Goal: Information Seeking & Learning: Learn about a topic

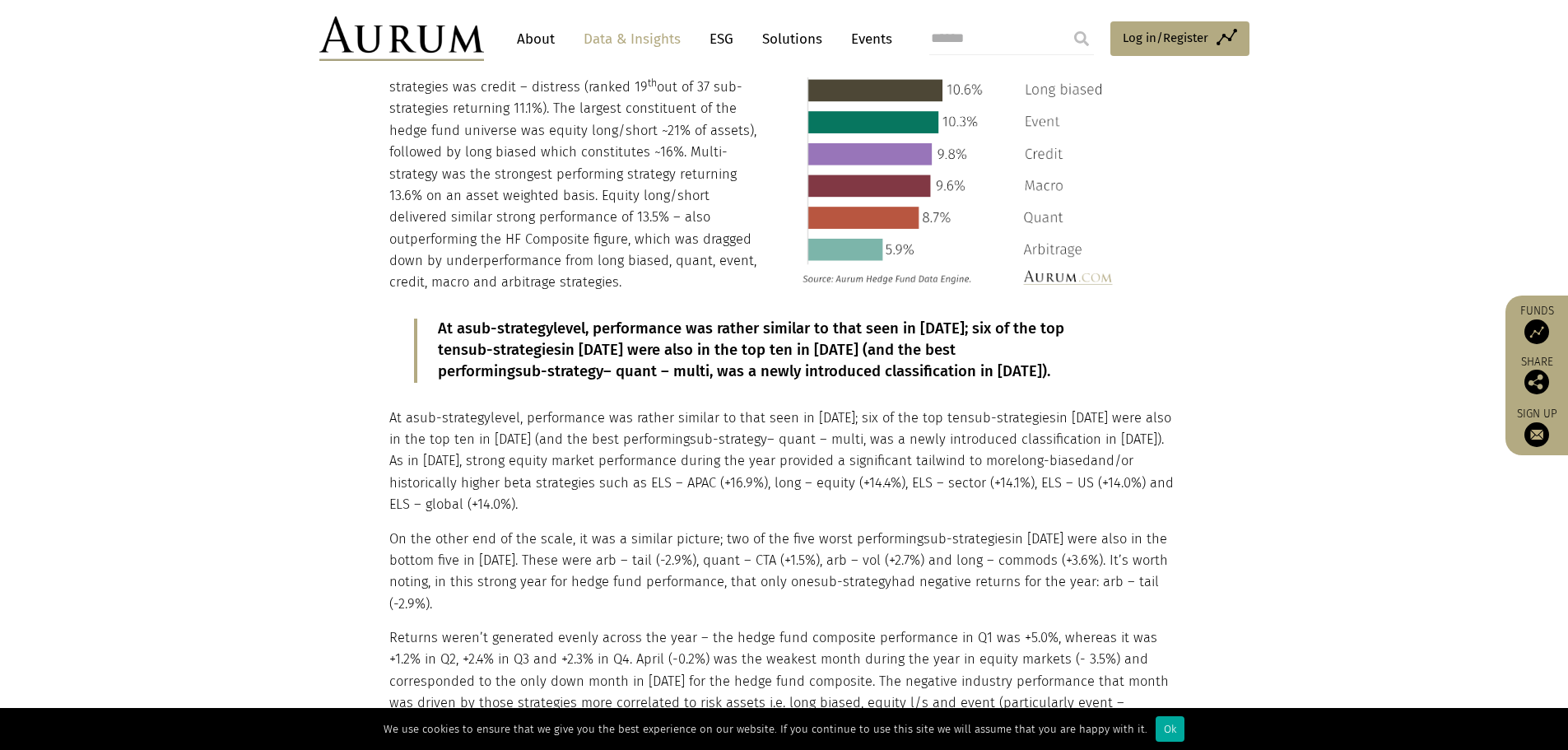
scroll to position [1911, 0]
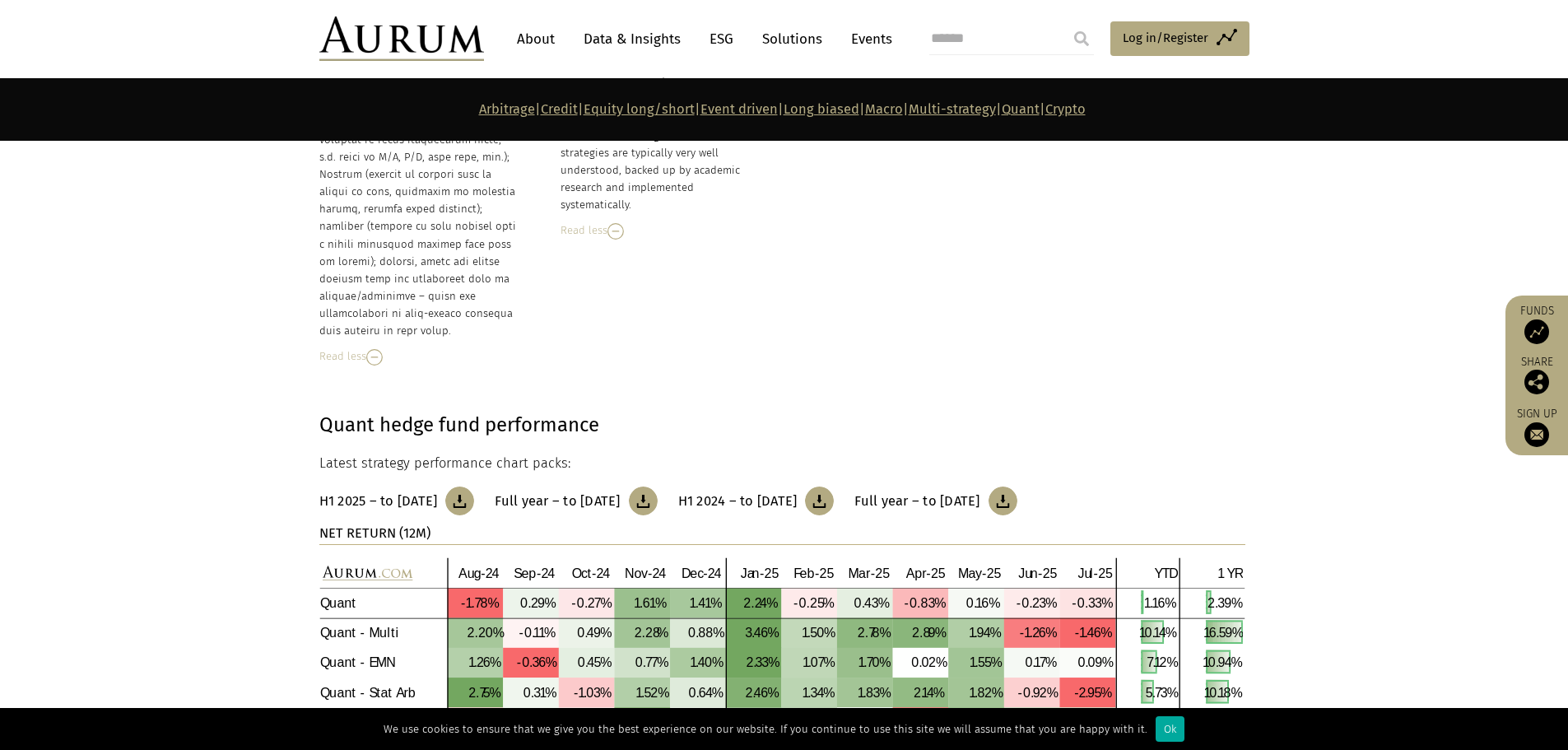
scroll to position [8947, 0]
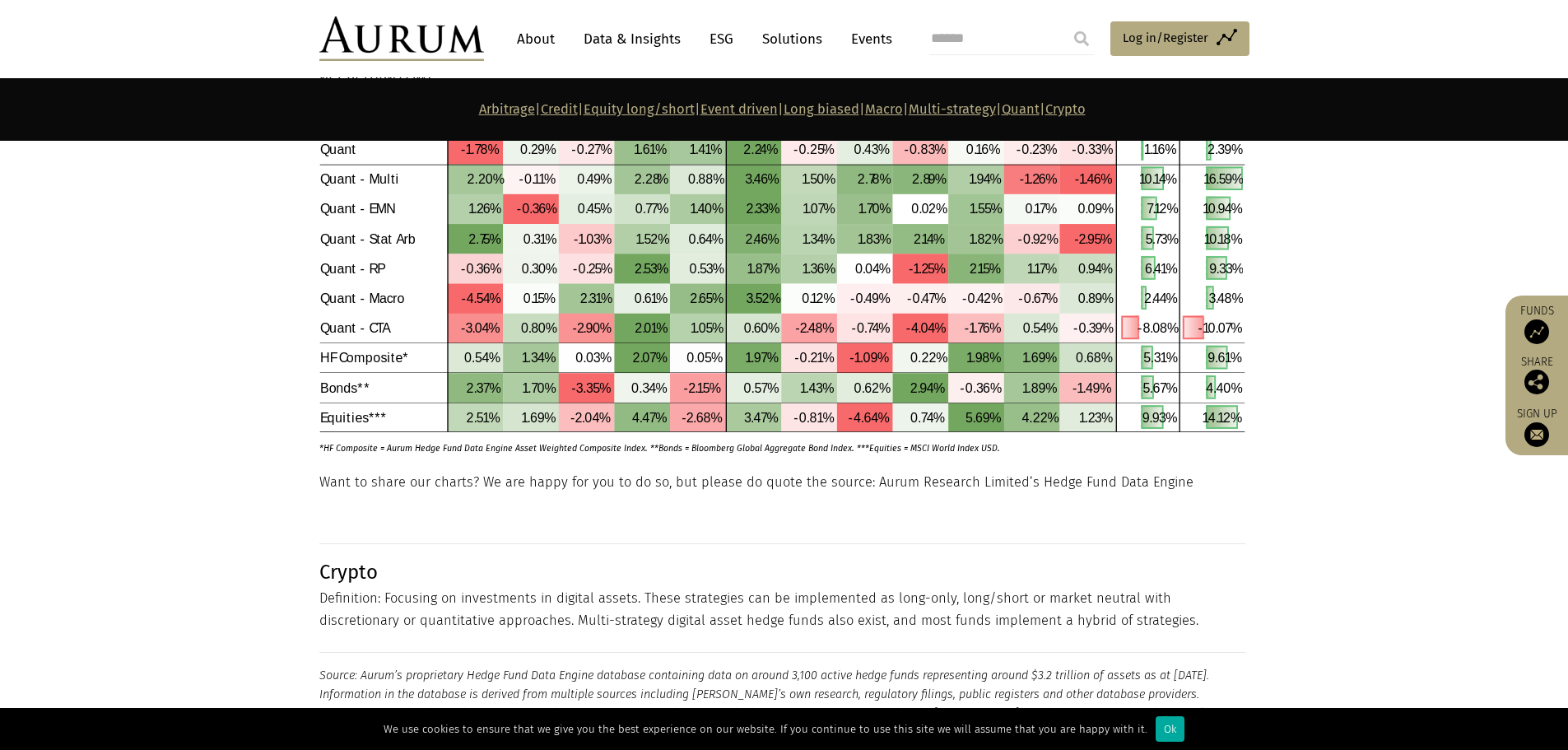
click at [303, 369] on div "Quant hedge fund performance Latest strategy performance chart packs: H1 2025 –…" at bounding box center [784, 213] width 963 height 517
drag, startPoint x: 321, startPoint y: 369, endPoint x: 987, endPoint y: 373, distance: 666.0
click at [987, 433] on p "*HF Composite = Aurum Hedge Fund Data Engine Asset Weighted Composite Index. **…" at bounding box center [760, 444] width 880 height 22
copy p "HF Composite = Aurum Hedge Fund Data Engine Asset Weighted Composite Index. **B…"
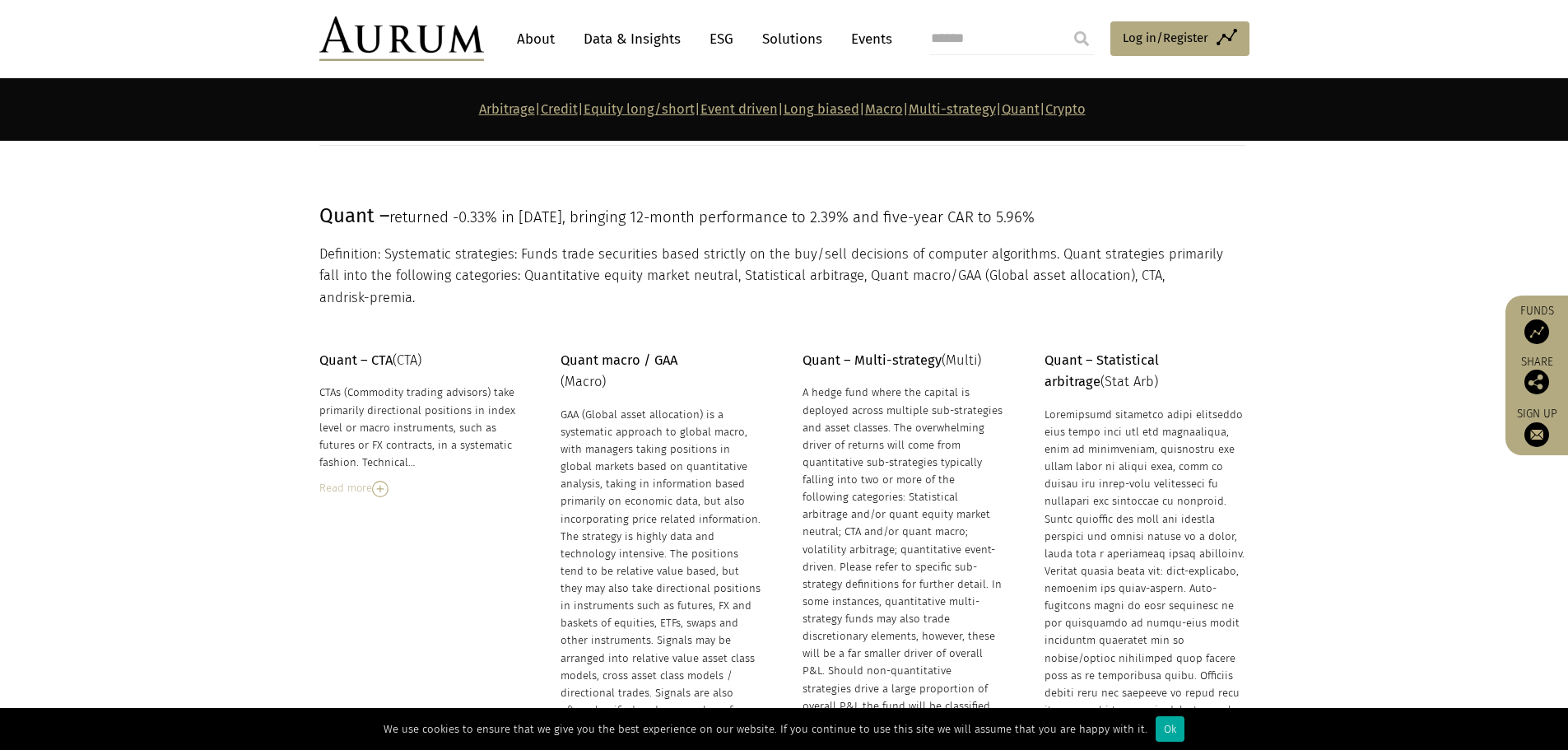
scroll to position [7040, 0]
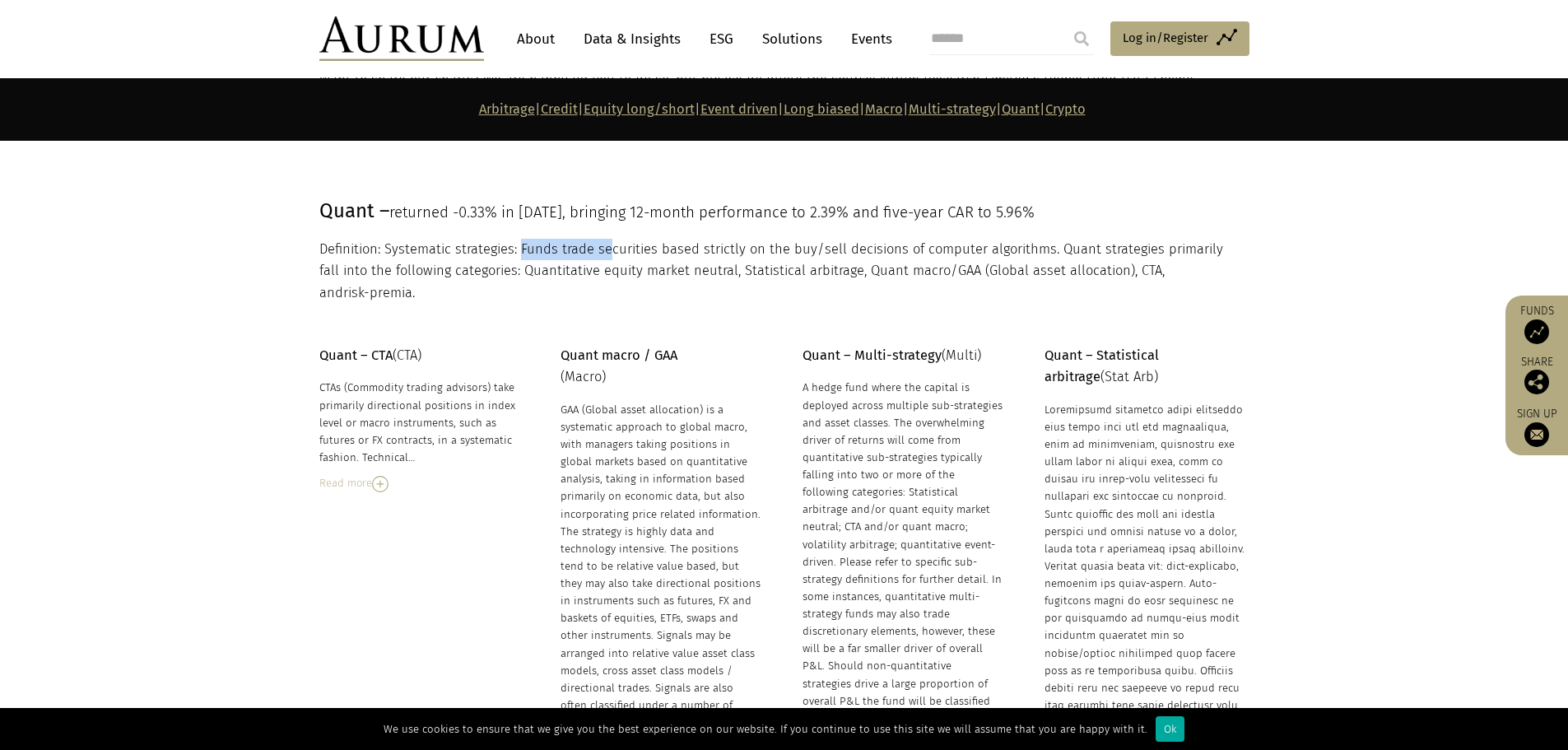
drag, startPoint x: 518, startPoint y: 250, endPoint x: 608, endPoint y: 257, distance: 90.3
click at [608, 257] on p "Definition: Systematic strategies: Funds trade securities based strictly on the…" at bounding box center [783, 271] width 926 height 65
click at [415, 254] on p "Definition: Systematic strategies: Funds trade securities based strictly on the…" at bounding box center [783, 271] width 926 height 65
drag, startPoint x: 401, startPoint y: 246, endPoint x: 517, endPoint y: 255, distance: 116.3
click at [517, 255] on p "Definition: Systematic strategies: Funds trade securities based strictly on the…" at bounding box center [783, 271] width 926 height 65
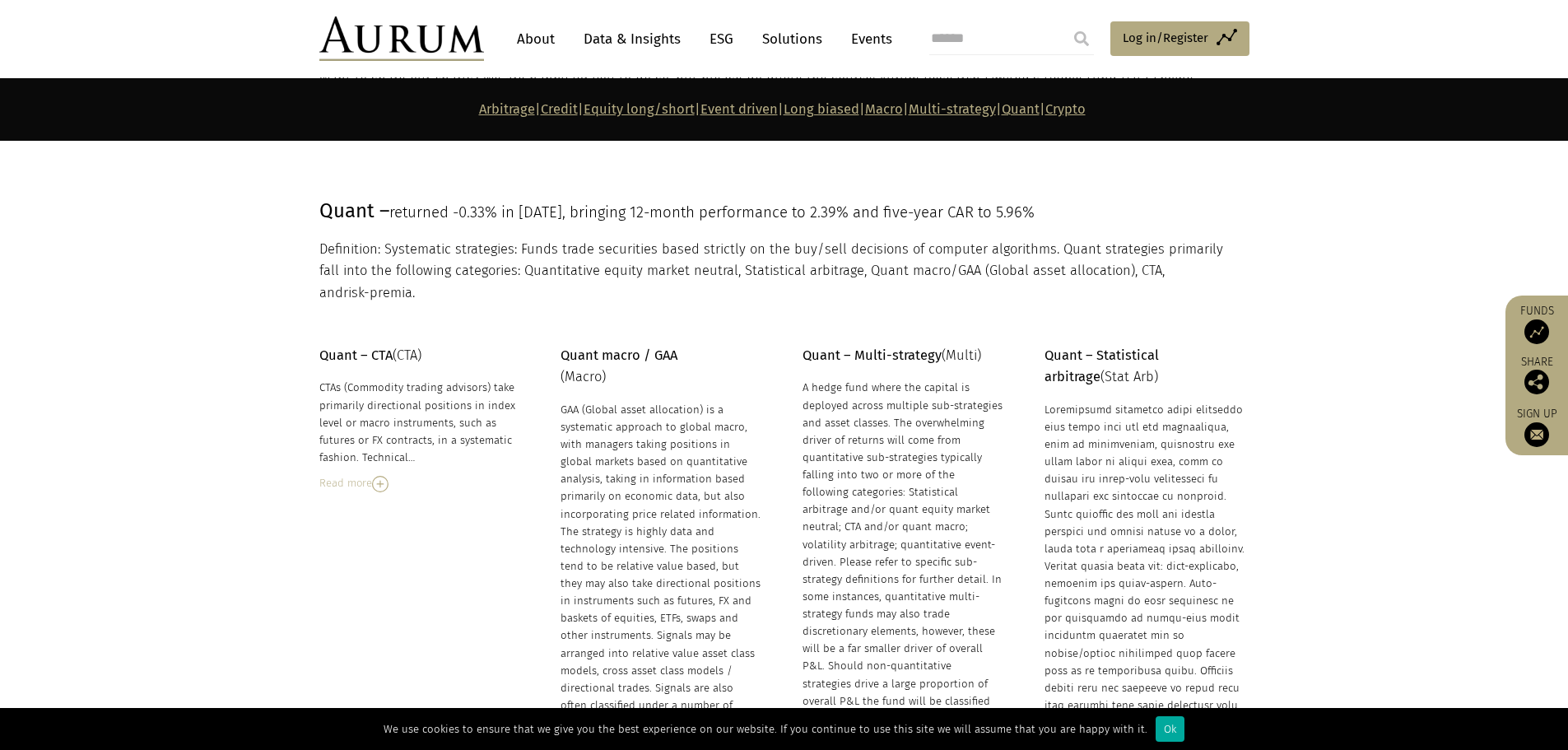
click at [430, 261] on p "Definition: Systematic strategies: Funds trade securities based strictly on the…" at bounding box center [783, 271] width 926 height 65
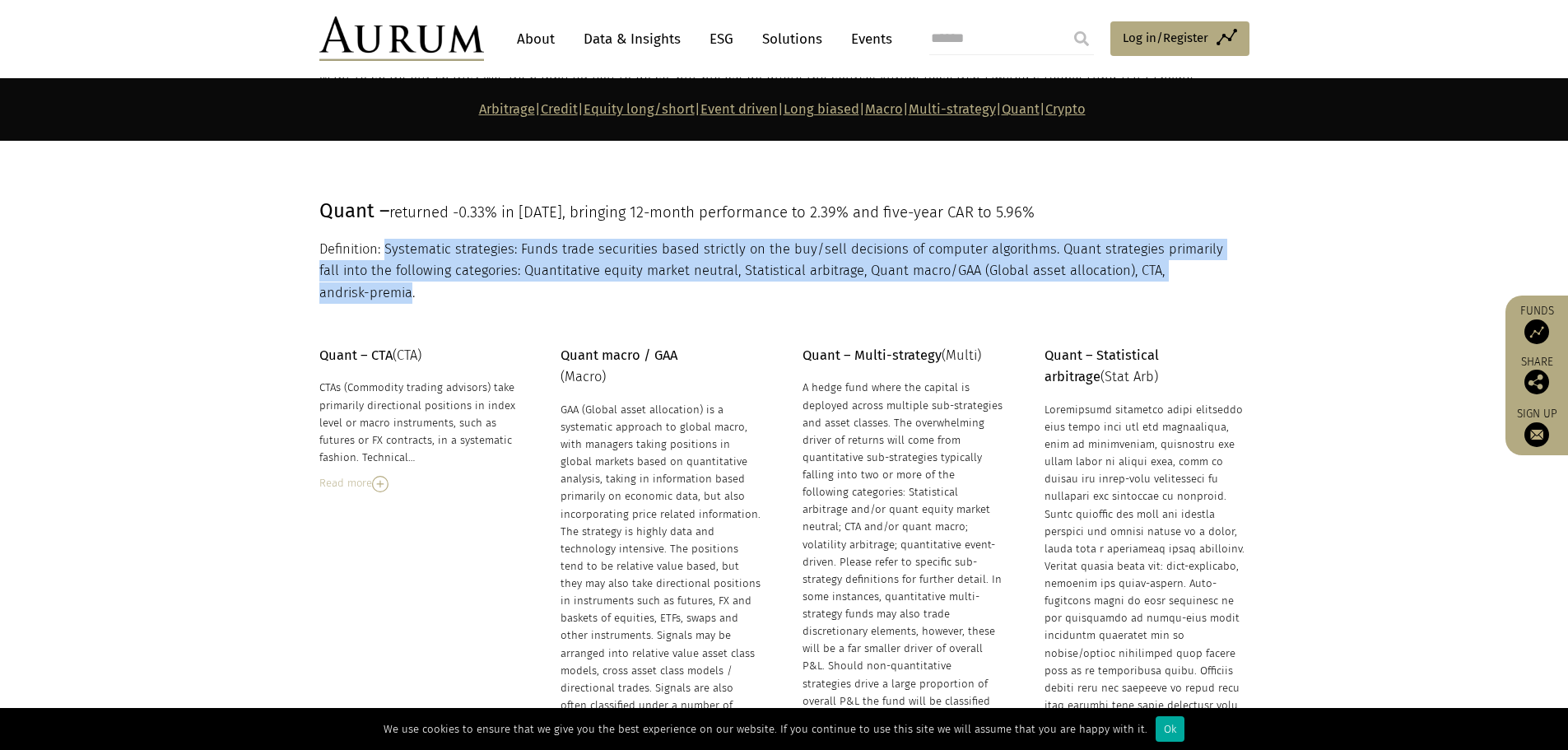
drag, startPoint x: 383, startPoint y: 244, endPoint x: 1227, endPoint y: 269, distance: 844.4
click at [1227, 269] on p "Definition: Systematic strategies: Funds trade securities based strictly on the…" at bounding box center [783, 271] width 926 height 65
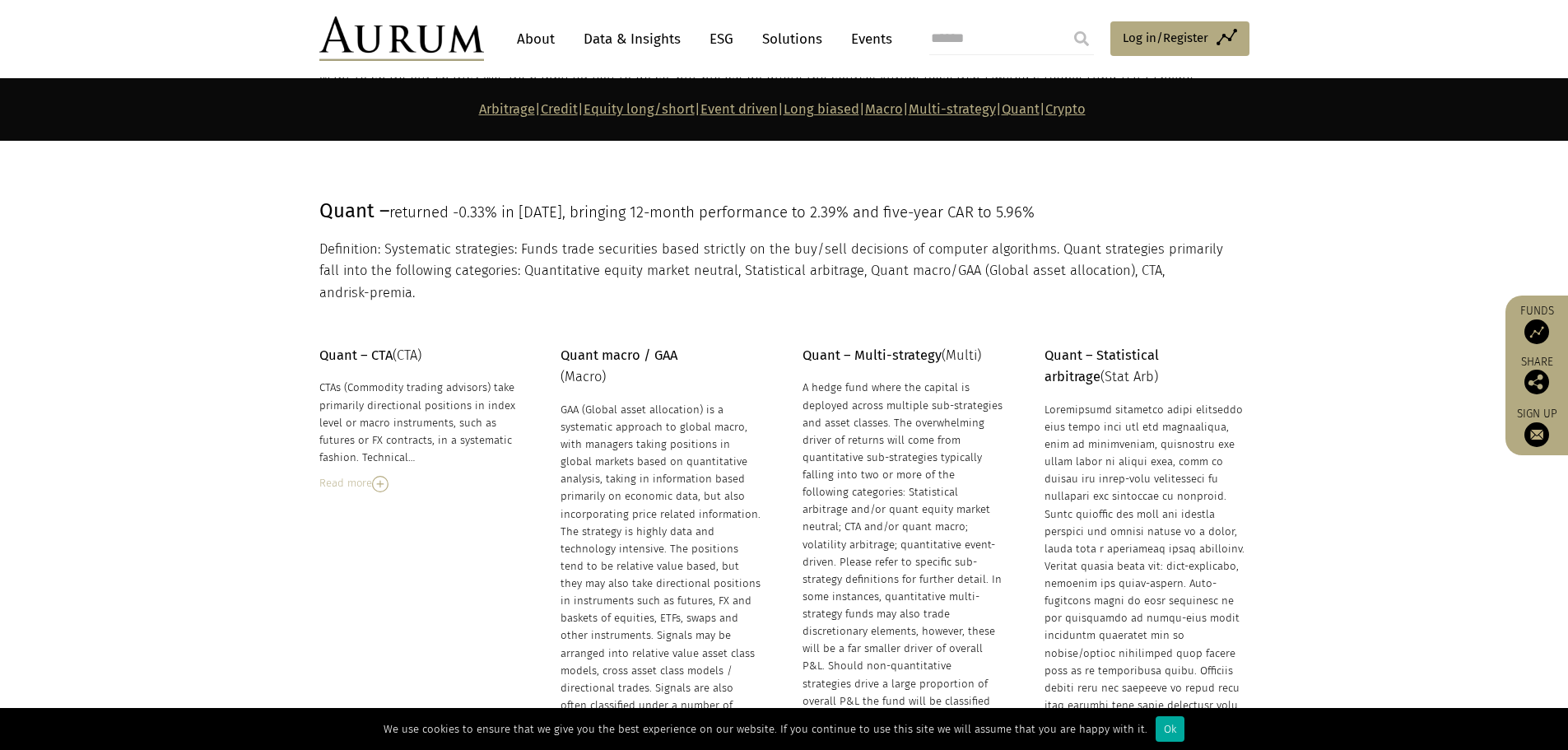
drag, startPoint x: 527, startPoint y: 282, endPoint x: 496, endPoint y: 277, distance: 31.4
click at [527, 303] on section "Quant – CTA (CTA) CTAs (Commodity trading advisors) take primarily directional …" at bounding box center [784, 739] width 1568 height 871
drag, startPoint x: 387, startPoint y: 246, endPoint x: 512, endPoint y: 248, distance: 125.0
click at [470, 249] on p "Definition: Systematic strategies: Funds trade securities based strictly on the…" at bounding box center [783, 271] width 926 height 65
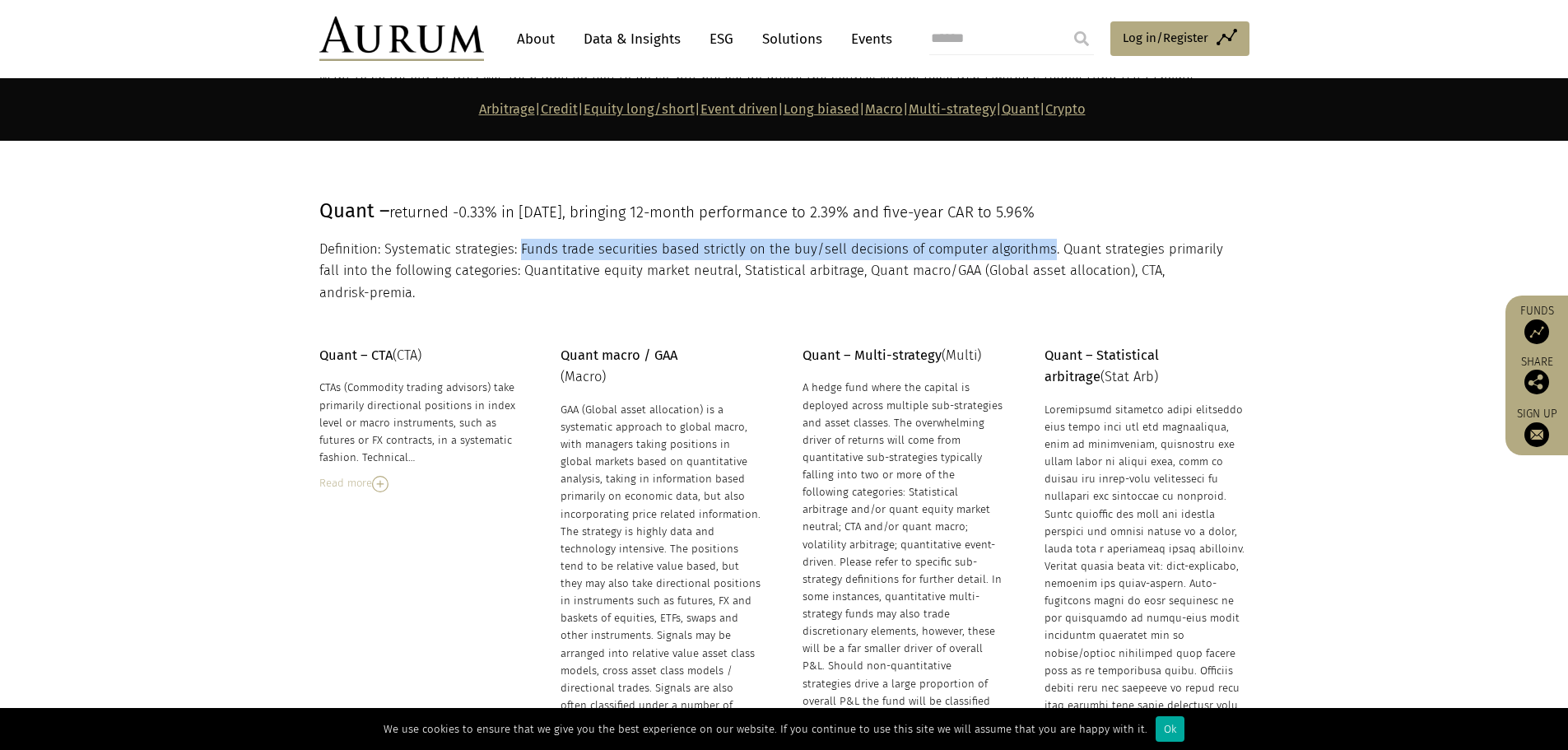
drag, startPoint x: 520, startPoint y: 245, endPoint x: 1039, endPoint y: 243, distance: 519.0
click at [1039, 243] on p "Definition: Systematic strategies: Funds trade securities based strictly on the…" at bounding box center [783, 271] width 926 height 65
copy p "Funds trade securities based strictly on the buy/sell decisions of computer alg…"
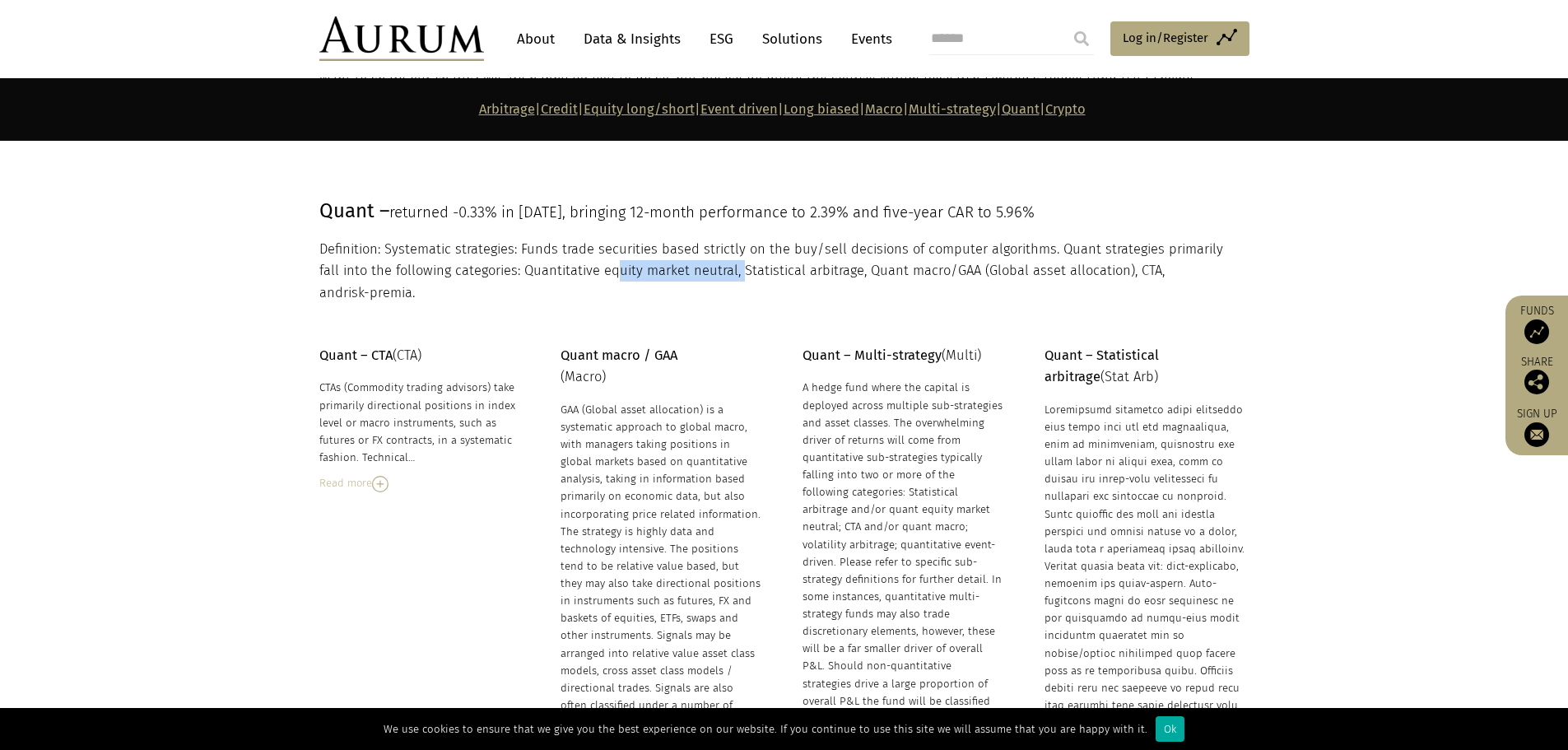
drag, startPoint x: 591, startPoint y: 264, endPoint x: 715, endPoint y: 274, distance: 124.4
click at [715, 274] on p "Definition: Systematic strategies: Funds trade securities based strictly on the…" at bounding box center [783, 271] width 926 height 65
click at [803, 275] on p "Definition: Systematic strategies: Funds trade securities based strictly on the…" at bounding box center [783, 271] width 926 height 65
click at [951, 264] on p "Definition: Systematic strategies: Funds trade securities based strictly on the…" at bounding box center [783, 271] width 926 height 65
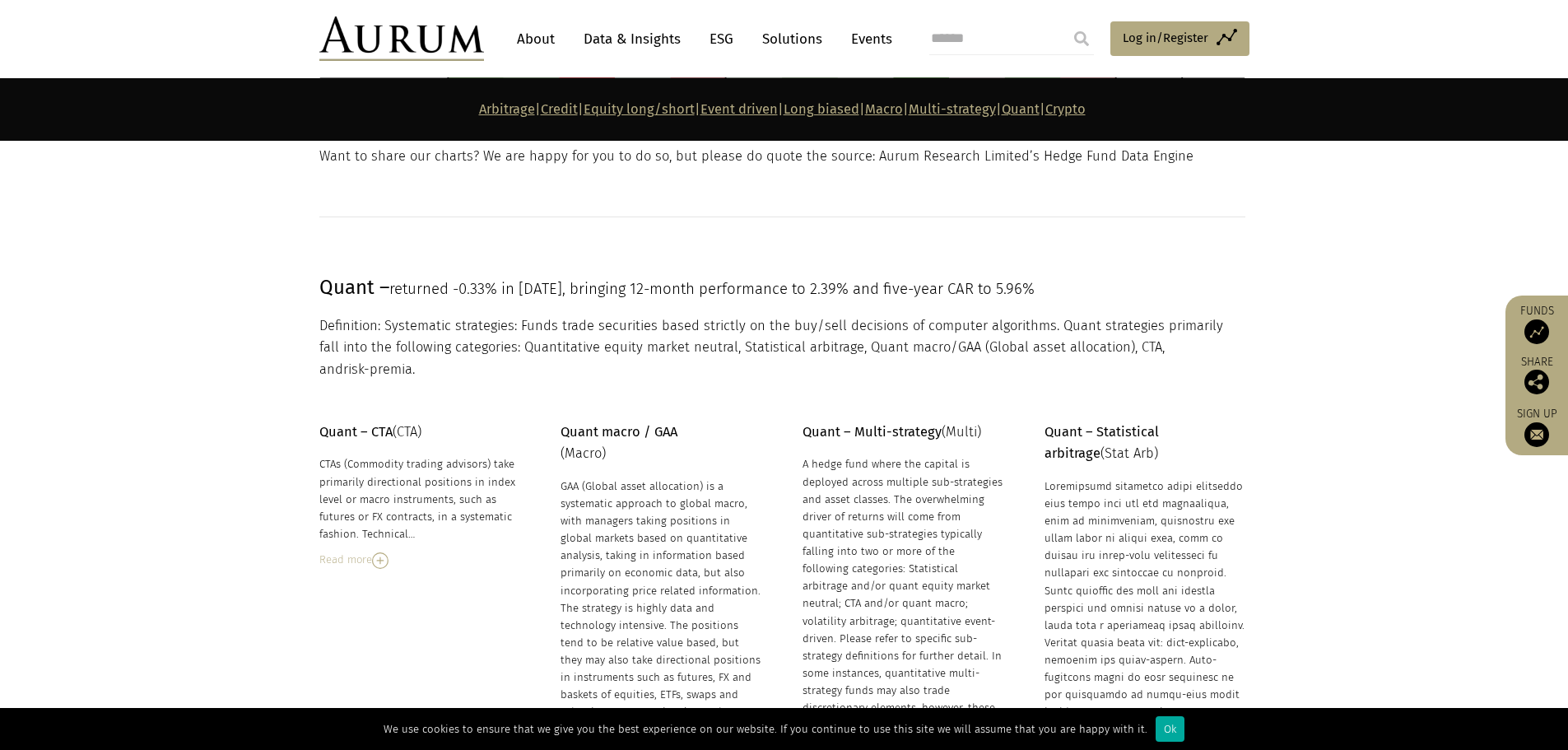
scroll to position [7122, 0]
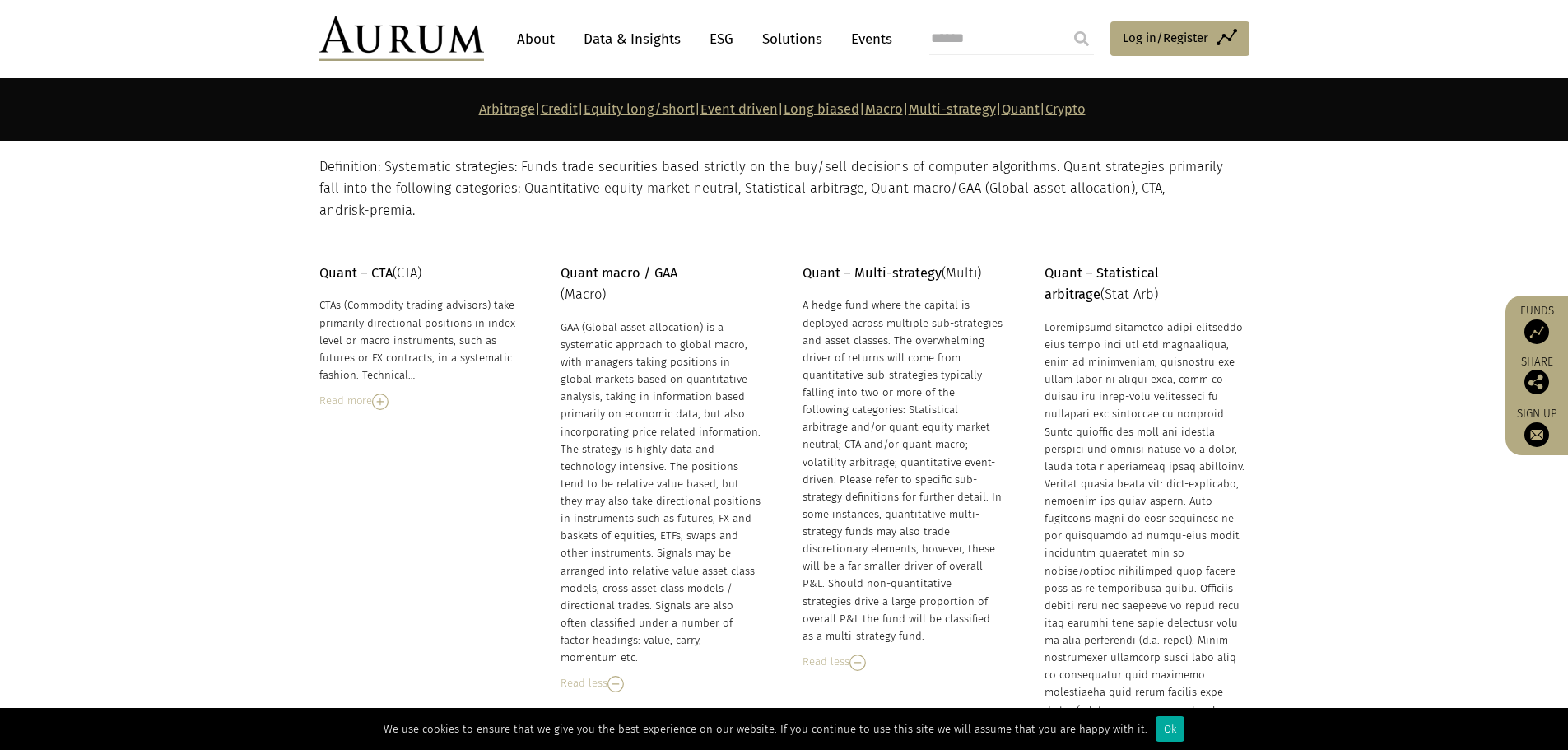
click at [387, 393] on img at bounding box center [380, 401] width 16 height 16
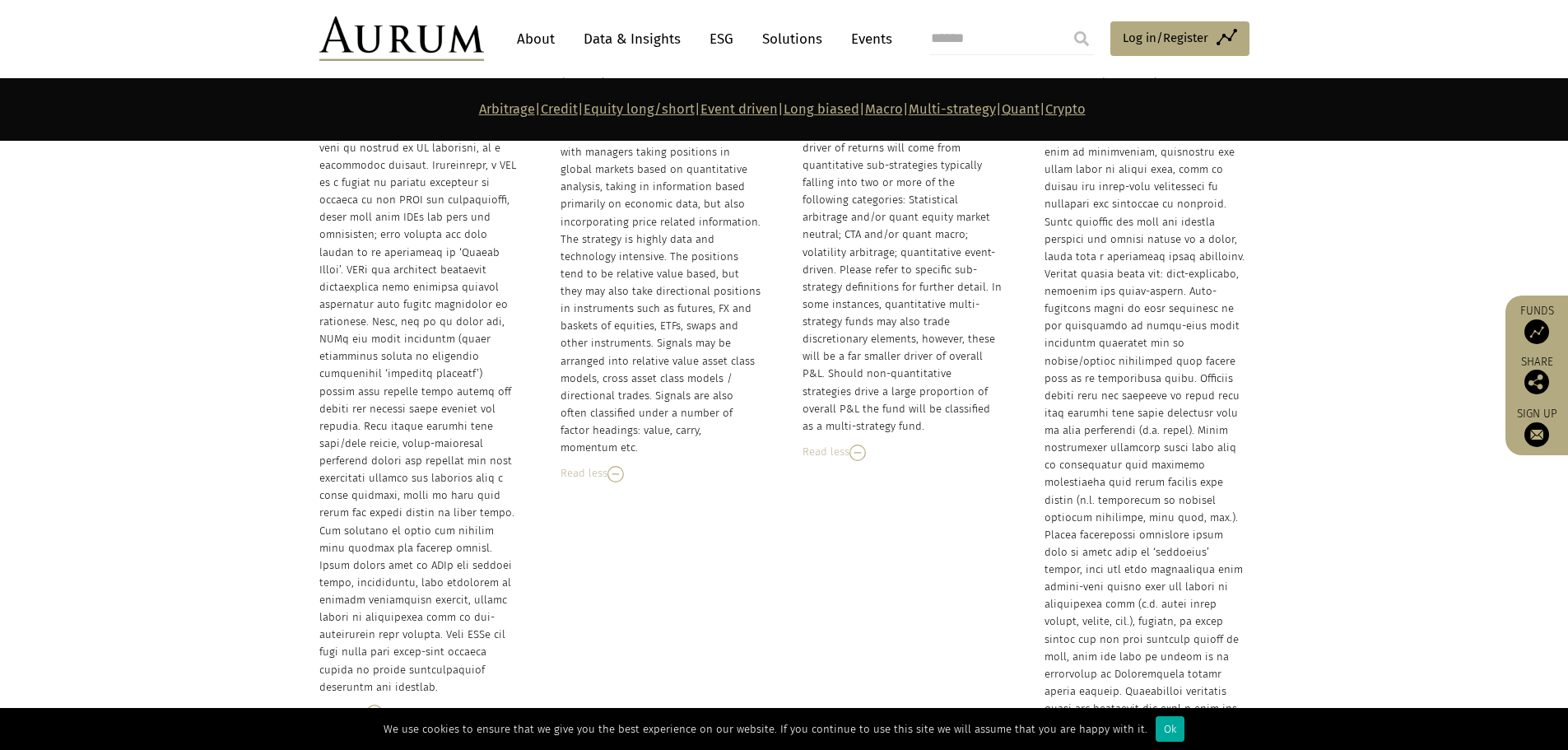
scroll to position [7369, 0]
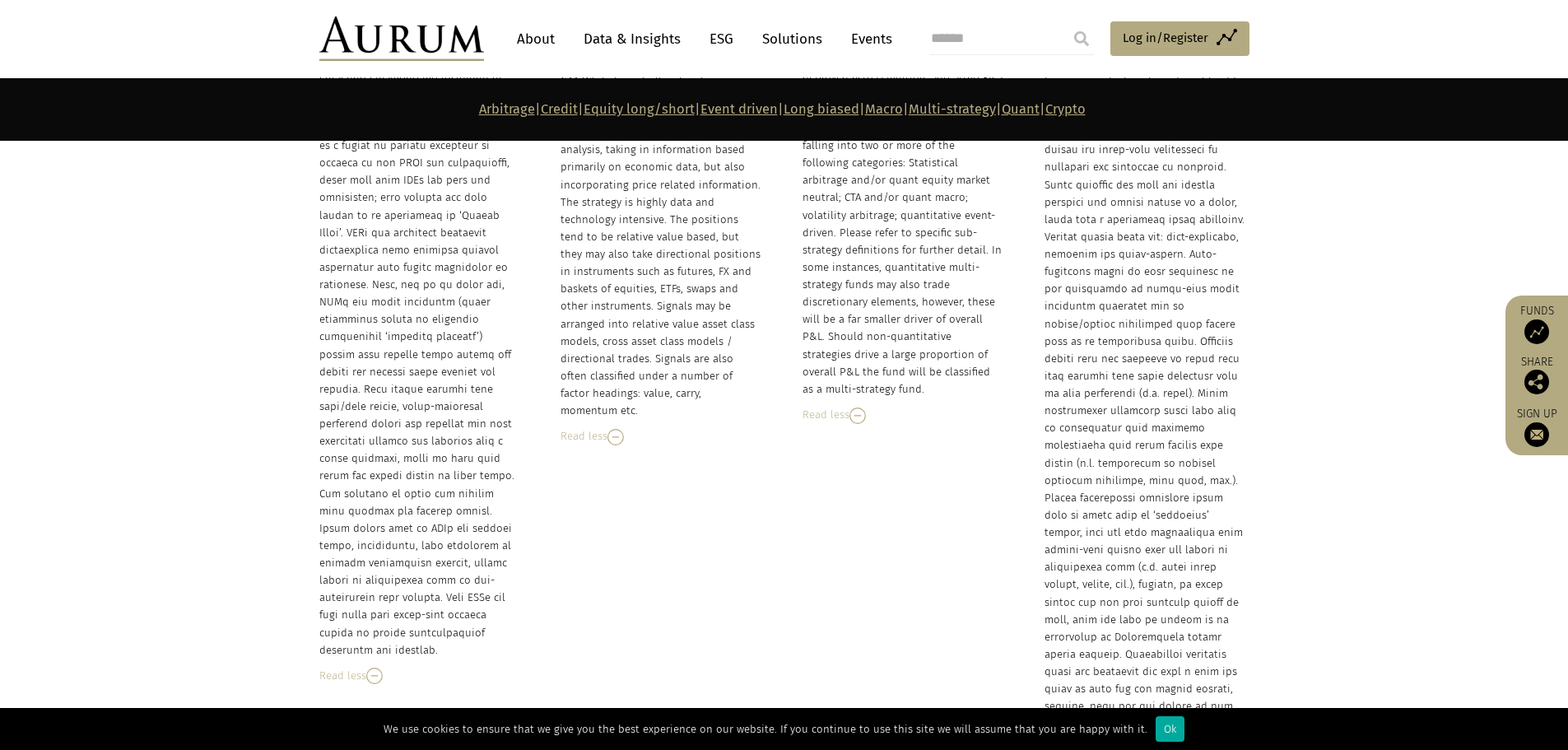
click at [862, 407] on img at bounding box center [857, 415] width 16 height 16
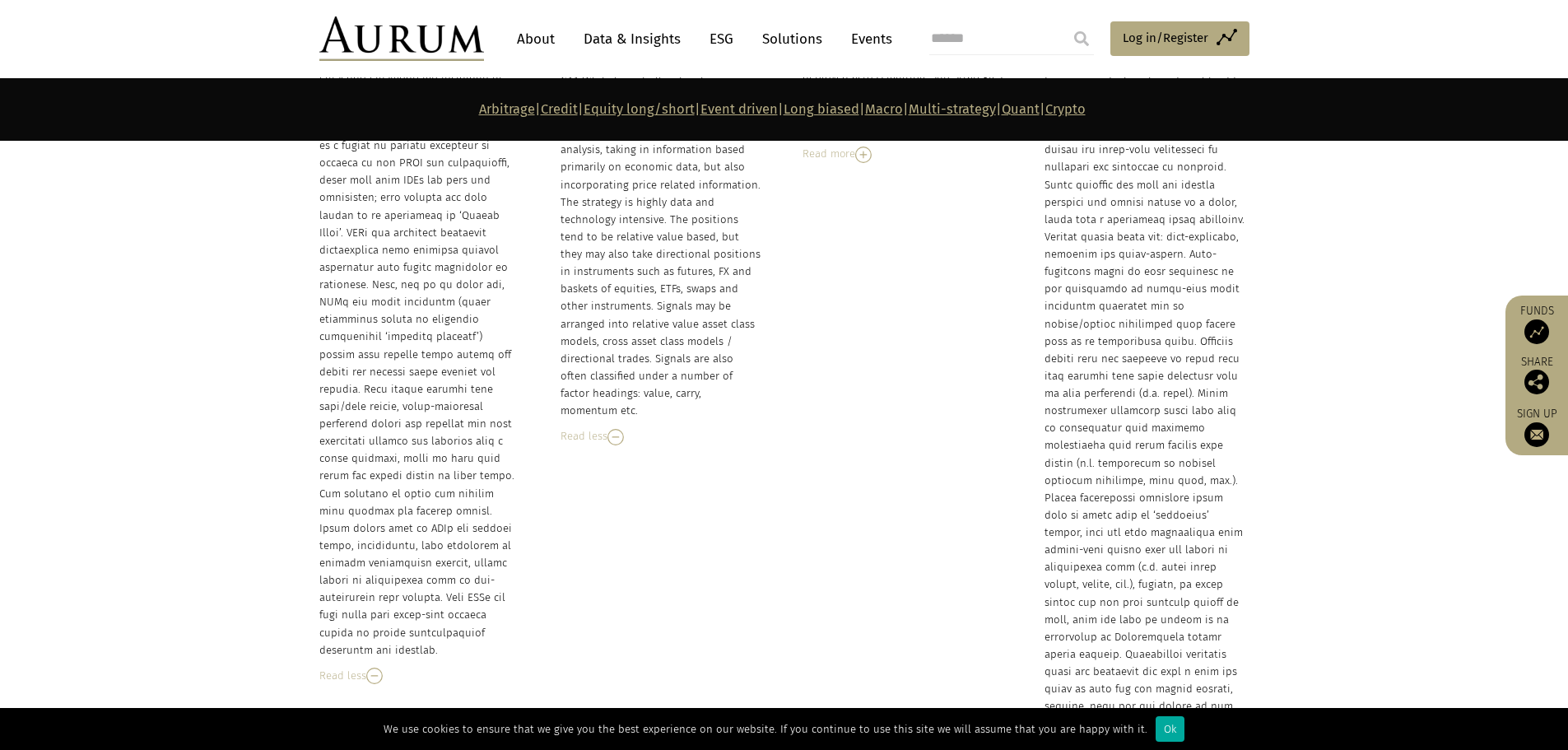
click at [865, 353] on div "Quant – CTA (CTA) CTAs (Commodity trading advisors) take primarily directional …" at bounding box center [784, 430] width 963 height 830
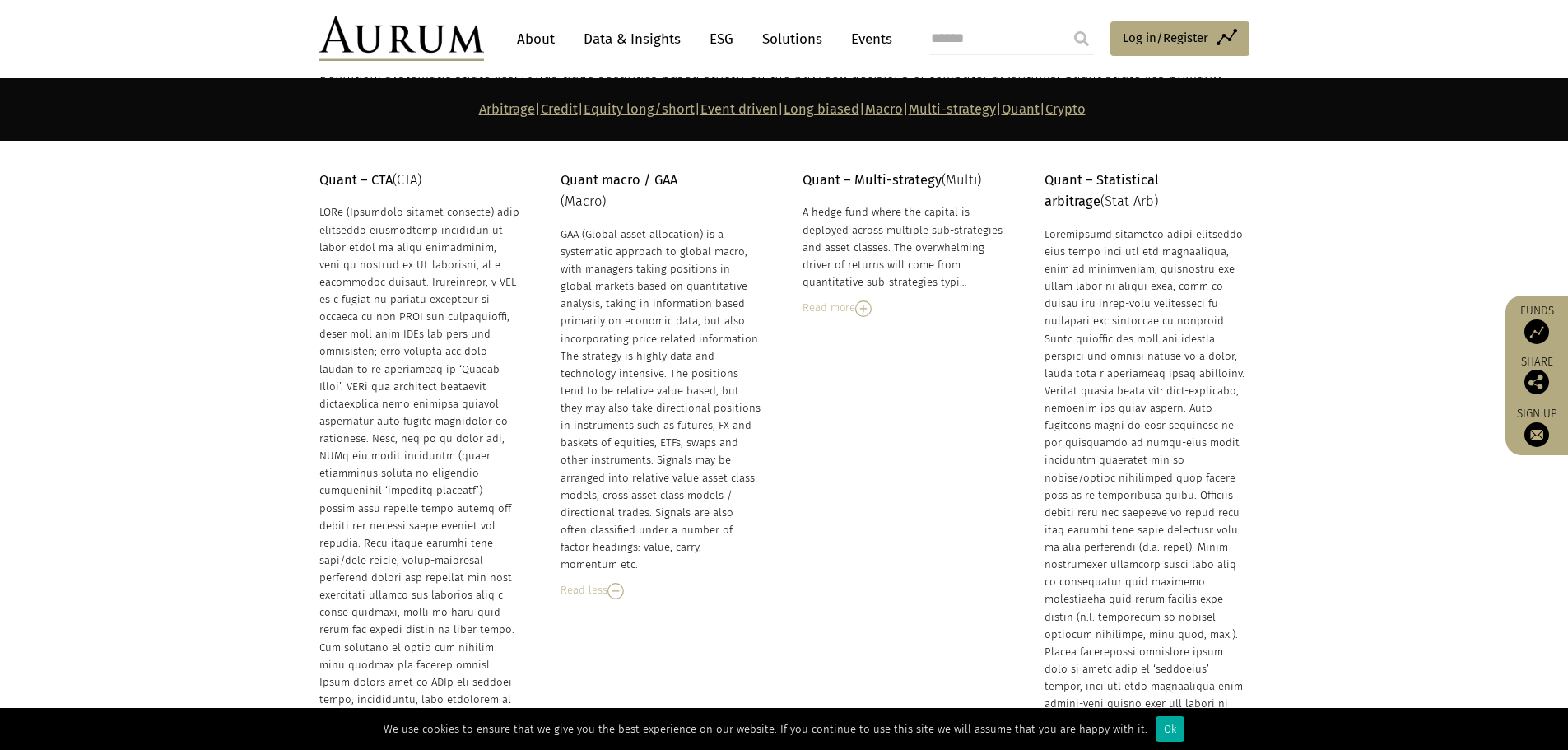
scroll to position [7040, 0]
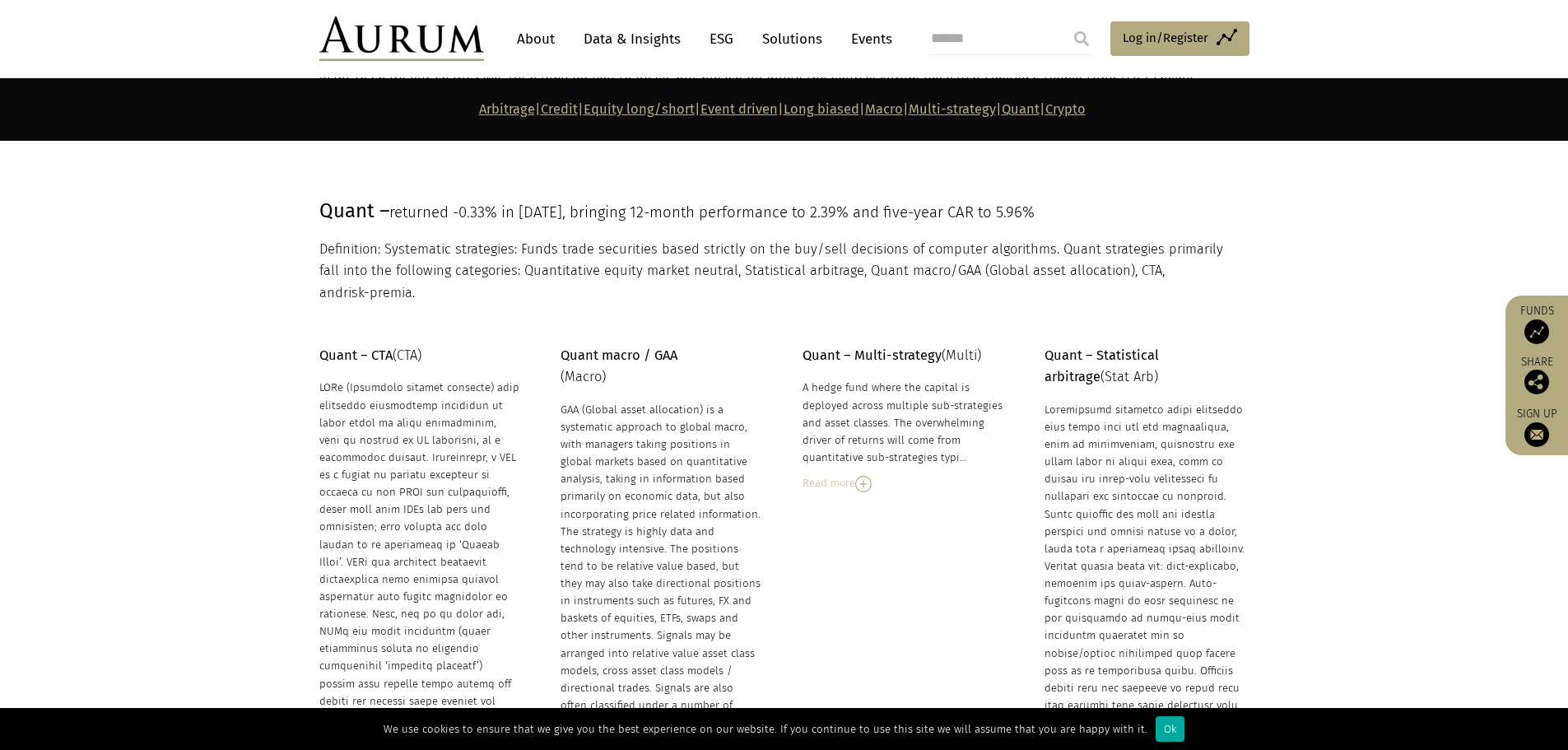
click at [874, 402] on div "A hedge fund where the capital is deployed across multiple sub-strategies and a…" at bounding box center [903, 423] width 201 height 87
click at [871, 447] on div "A hedge fund where the capital is deployed across multiple sub-strategies and a…" at bounding box center [903, 435] width 201 height 113
click at [865, 476] on img at bounding box center [863, 483] width 16 height 16
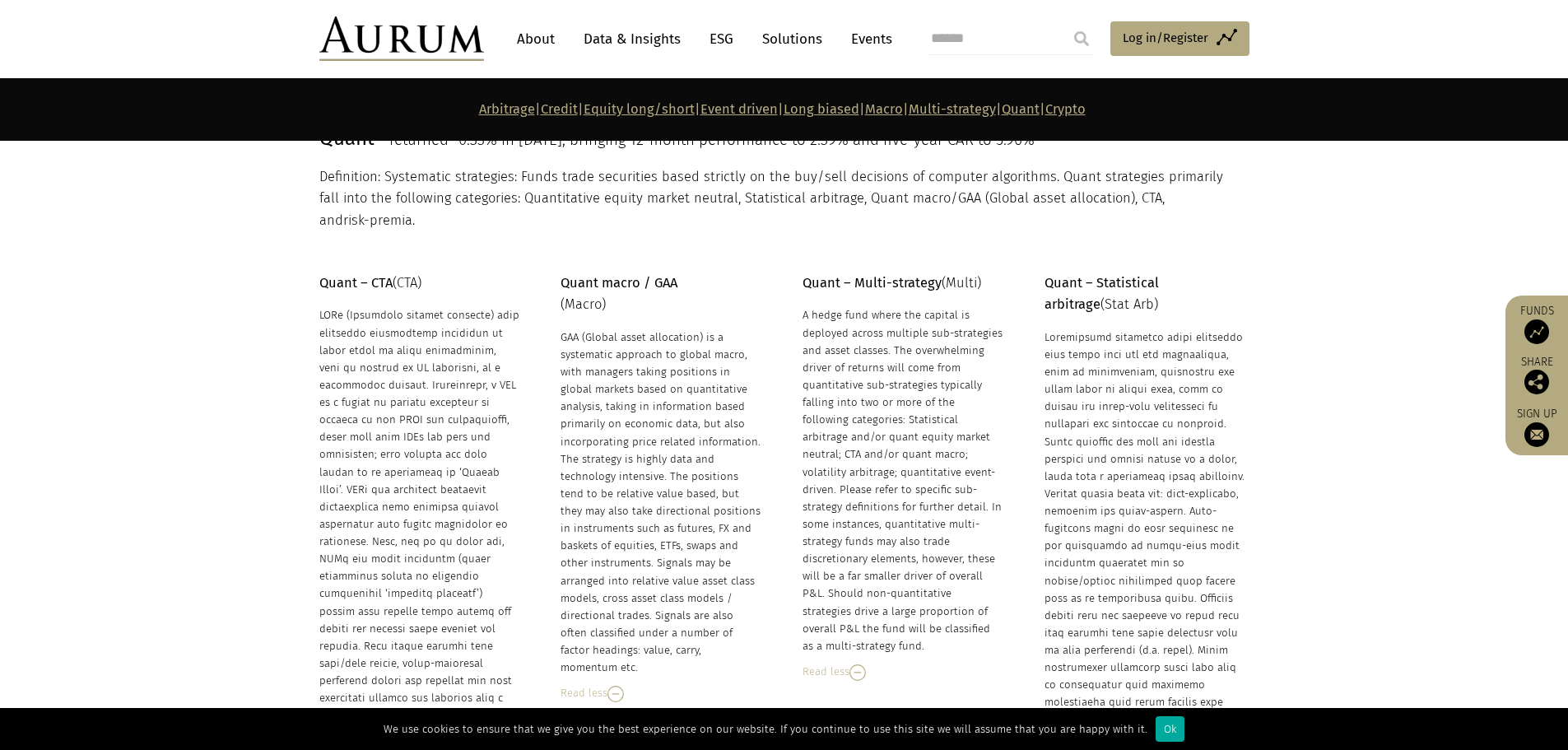
scroll to position [7122, 0]
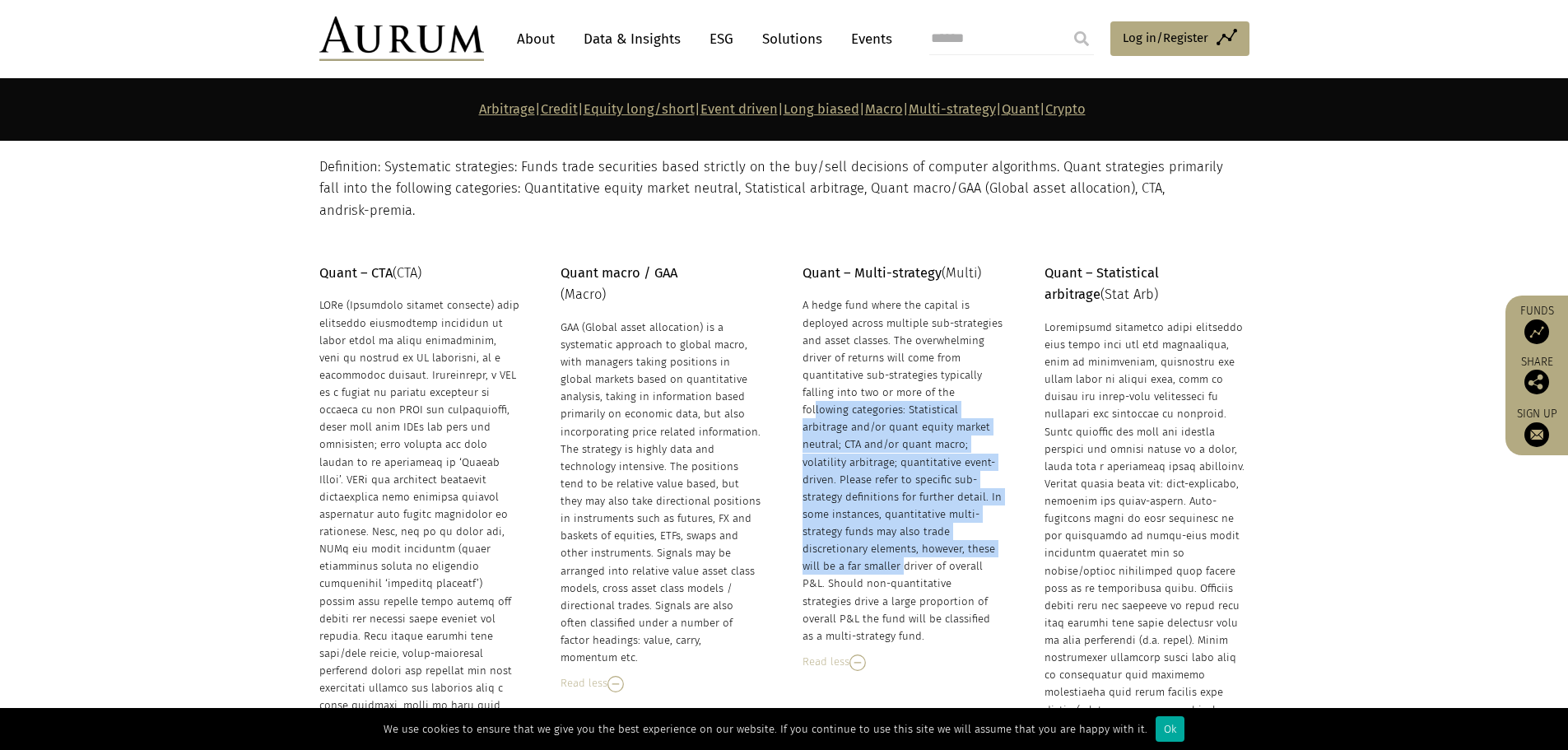
drag, startPoint x: 905, startPoint y: 375, endPoint x: 919, endPoint y: 535, distance: 160.6
click at [919, 535] on div "A hedge fund where the capital is deployed across multiple sub-strategies and a…" at bounding box center [903, 471] width 201 height 348
